Goal: Find specific page/section: Find specific page/section

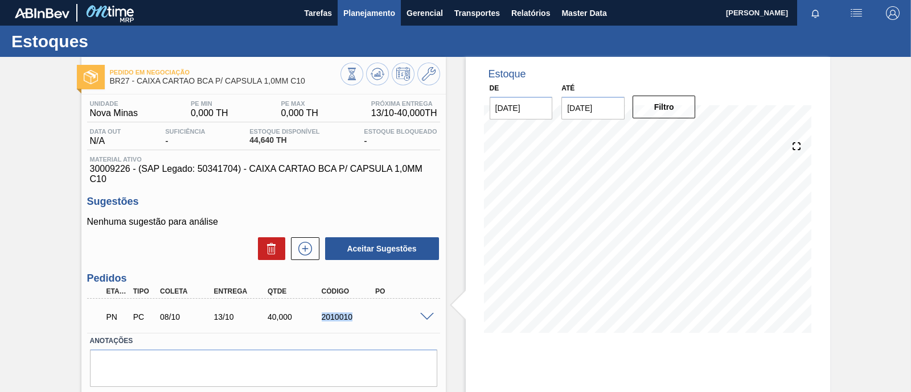
click at [358, 13] on span "Planejamento" at bounding box center [369, 13] width 52 height 14
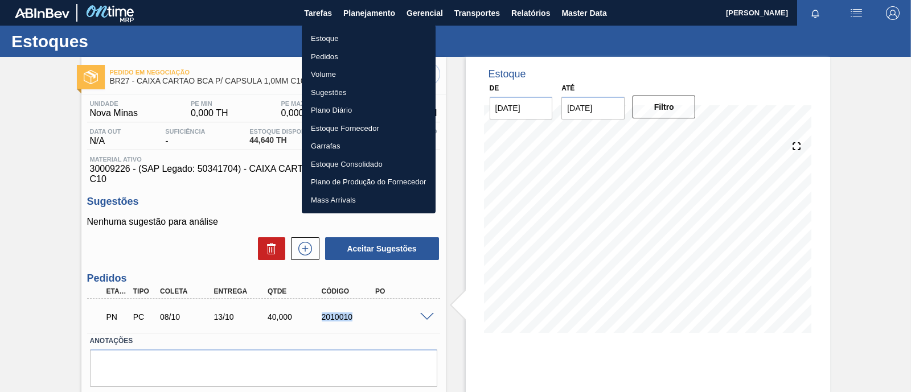
click at [343, 36] on li "Estoque" at bounding box center [369, 39] width 134 height 18
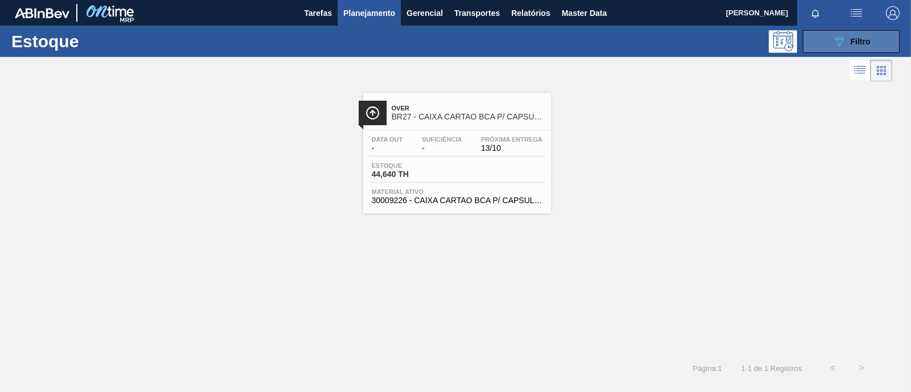
click at [877, 43] on button "089F7B8B-B2A5-4AFE-B5C0-19BA573D28AC Filtro" at bounding box center [851, 41] width 97 height 23
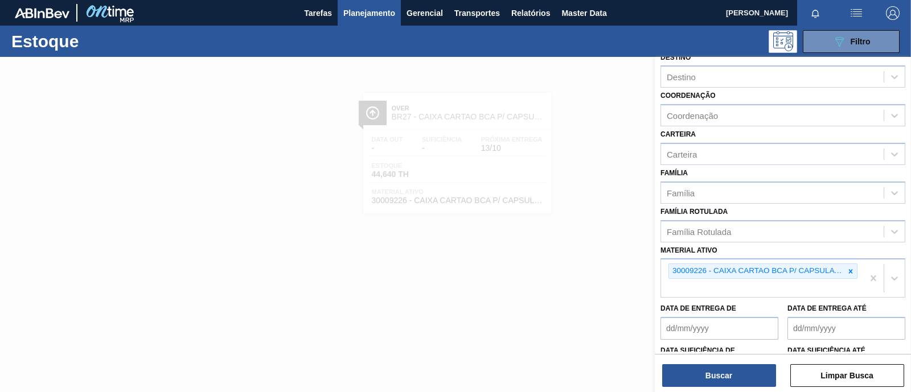
scroll to position [142, 0]
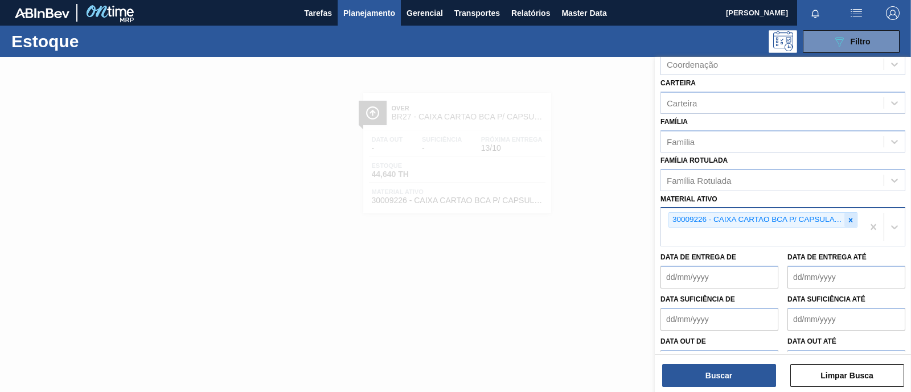
click at [848, 217] on icon at bounding box center [851, 220] width 8 height 8
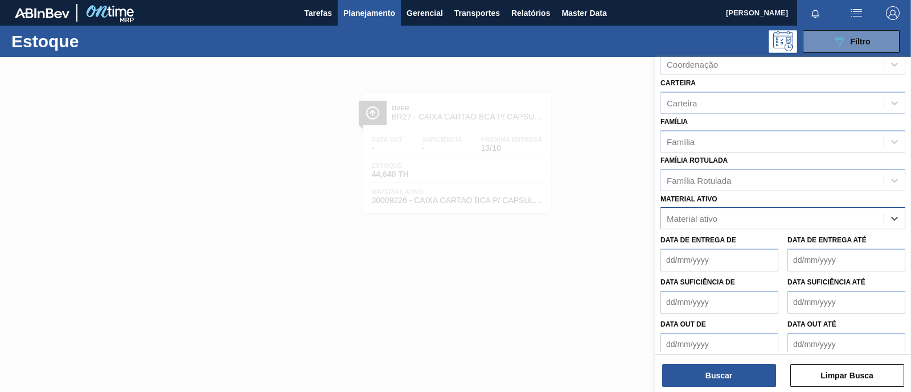
paste ativo "30029163"
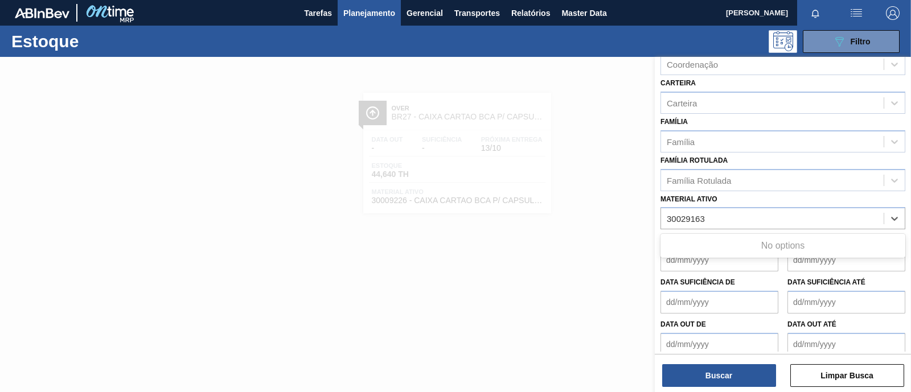
type ativo "30029163"
click at [494, 305] on div at bounding box center [455, 253] width 911 height 392
